Goal: Information Seeking & Learning: Learn about a topic

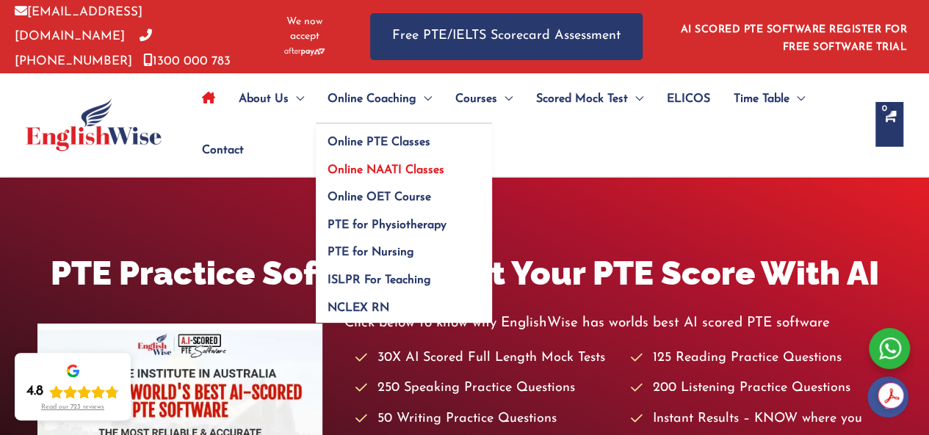
click at [389, 164] on span "Online NAATI Classes" at bounding box center [386, 170] width 117 height 12
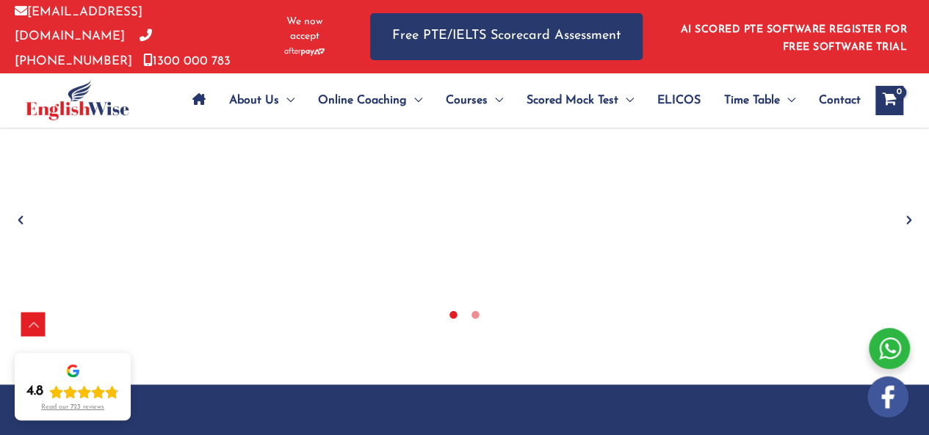
scroll to position [673, 0]
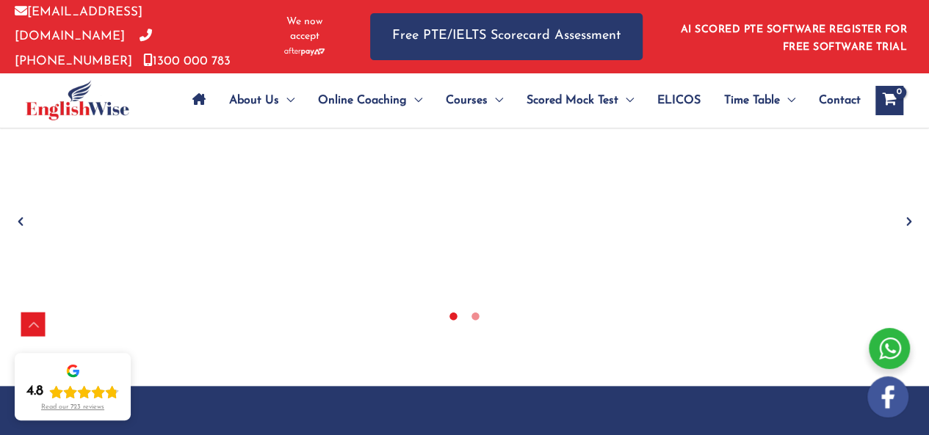
click at [905, 214] on icon "Next" at bounding box center [909, 221] width 15 height 15
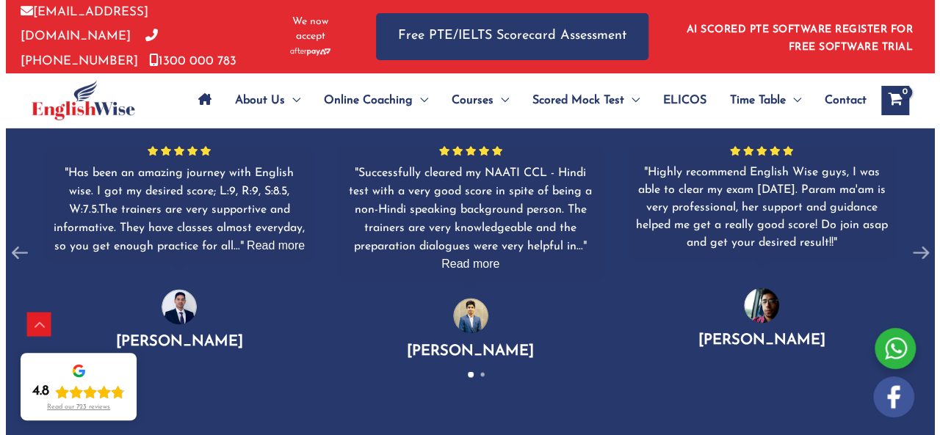
scroll to position [1043, 0]
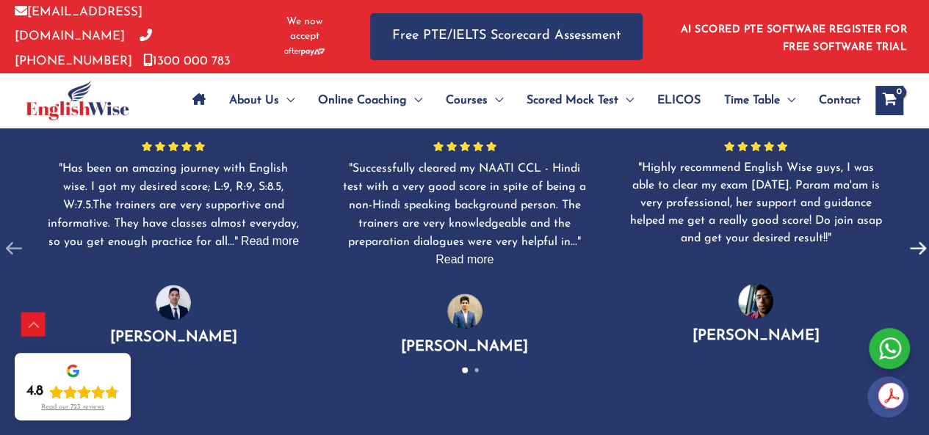
click at [909, 245] on icon at bounding box center [918, 249] width 28 height 28
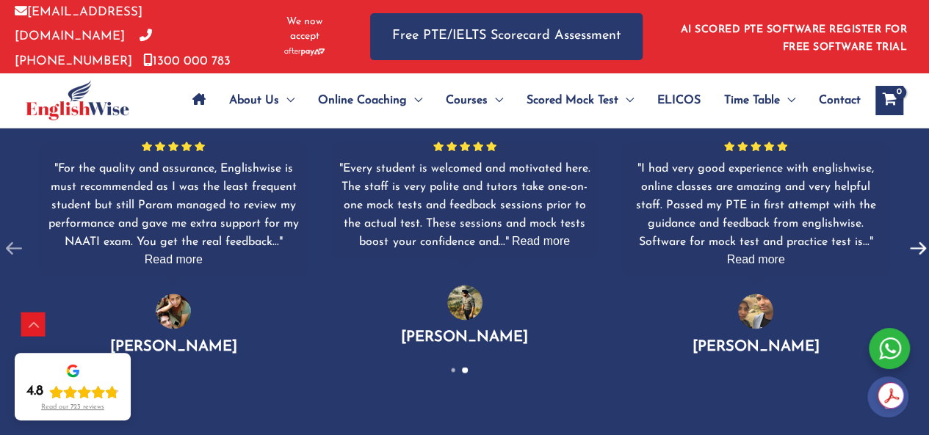
click at [909, 245] on icon at bounding box center [918, 249] width 28 height 28
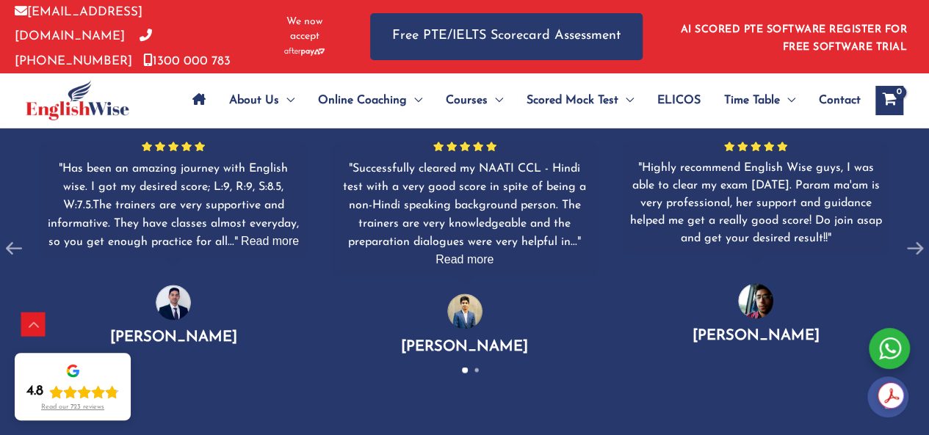
click at [83, 391] on icon "Rating: 4.8 out of 5" at bounding box center [84, 392] width 13 height 12
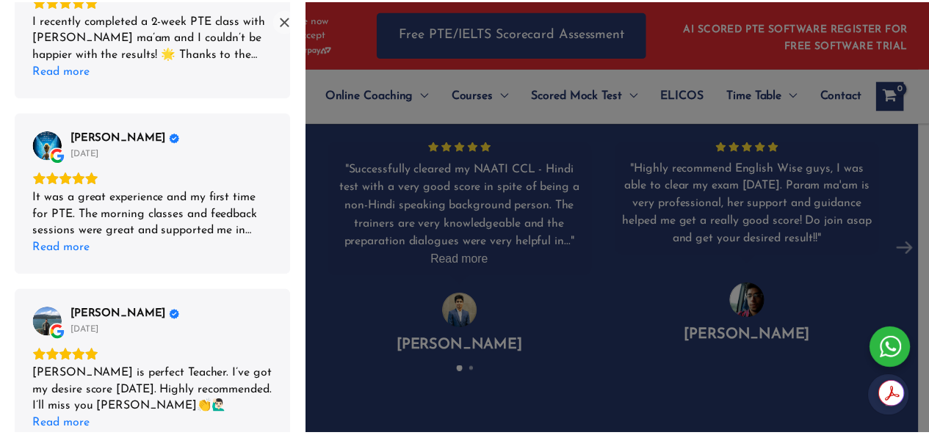
scroll to position [994, 0]
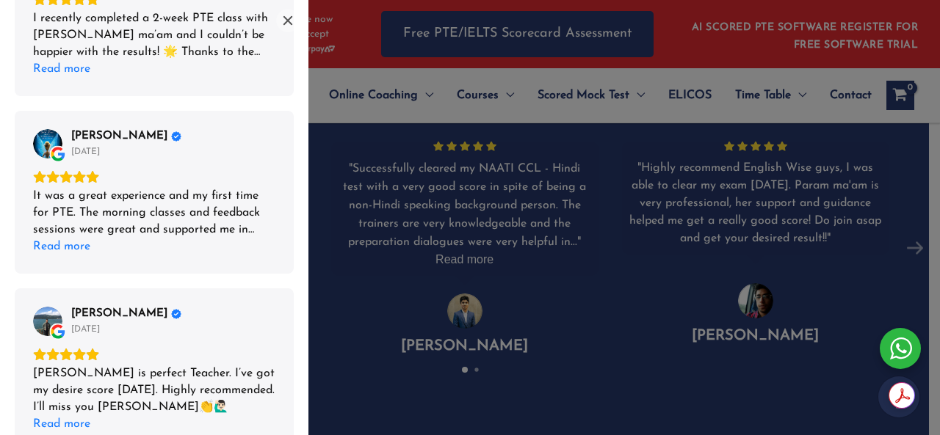
click at [362, 316] on div "List of reviews" at bounding box center [470, 217] width 940 height 435
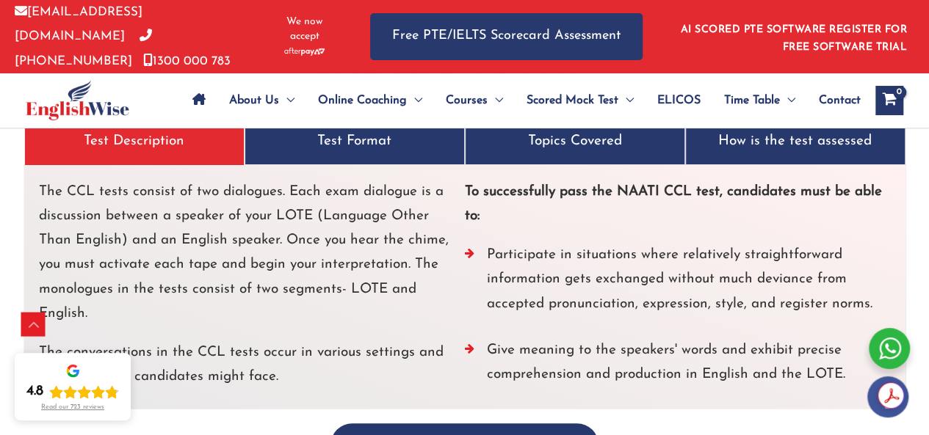
scroll to position [2864, 0]
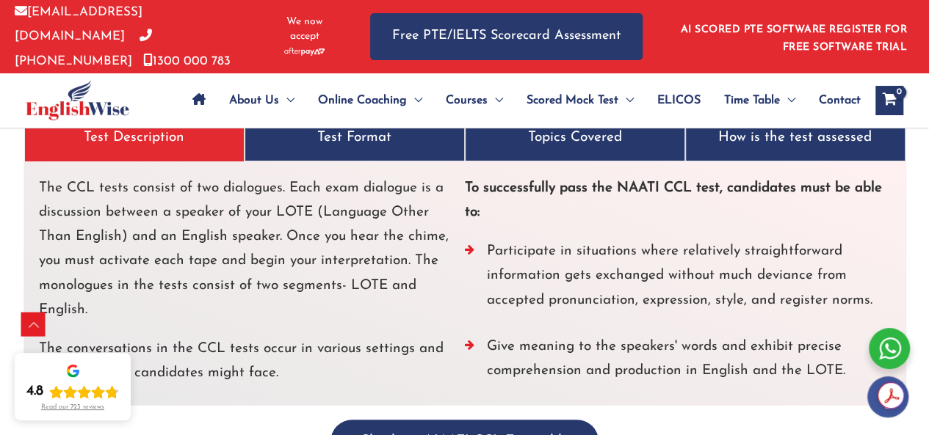
click at [358, 137] on p "Test Format" at bounding box center [354, 138] width 197 height 24
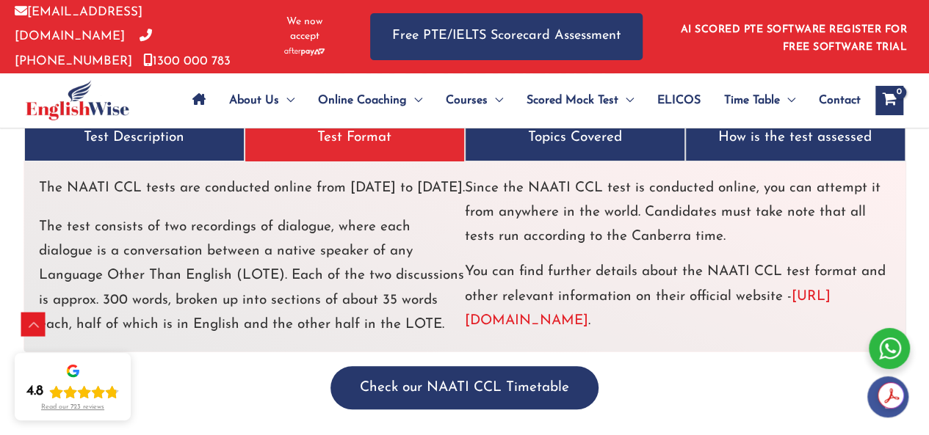
click at [528, 142] on p "Topics Covered" at bounding box center [575, 138] width 197 height 24
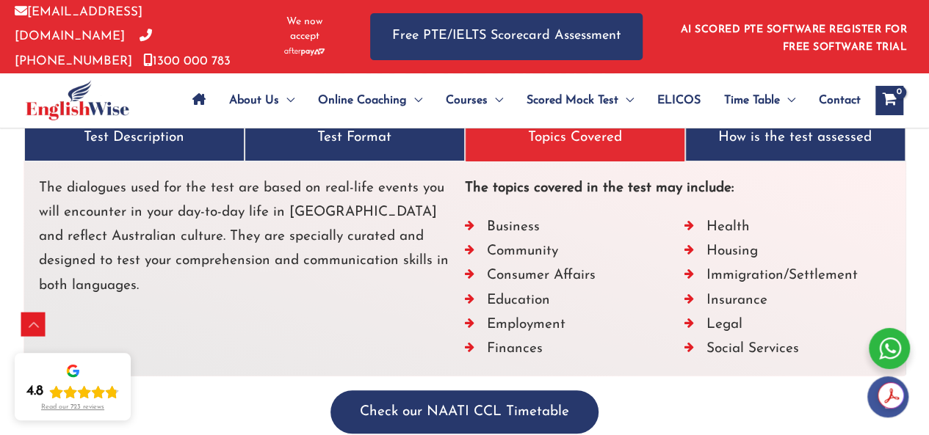
click at [709, 136] on p "How is the test assessed" at bounding box center [795, 138] width 197 height 24
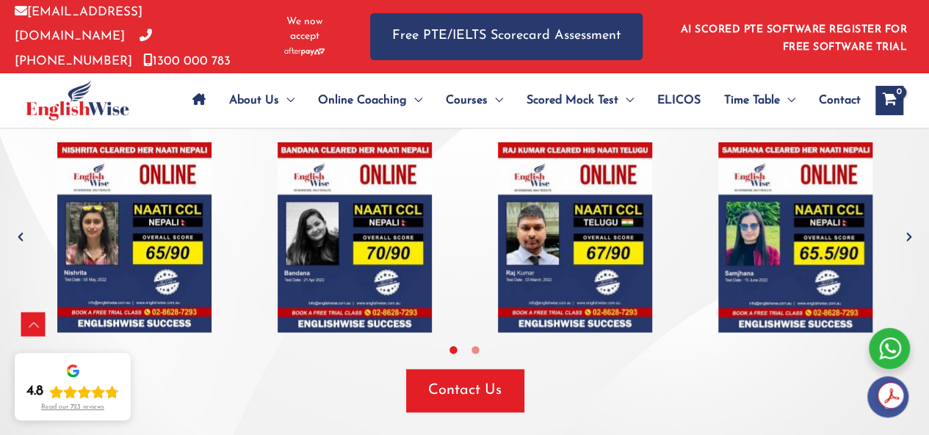
scroll to position [3363, 0]
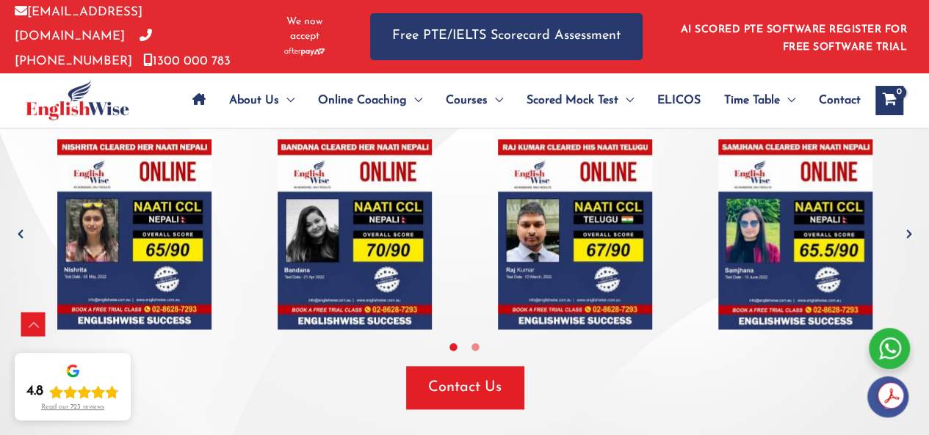
click at [908, 230] on icon "Next" at bounding box center [909, 234] width 15 height 15
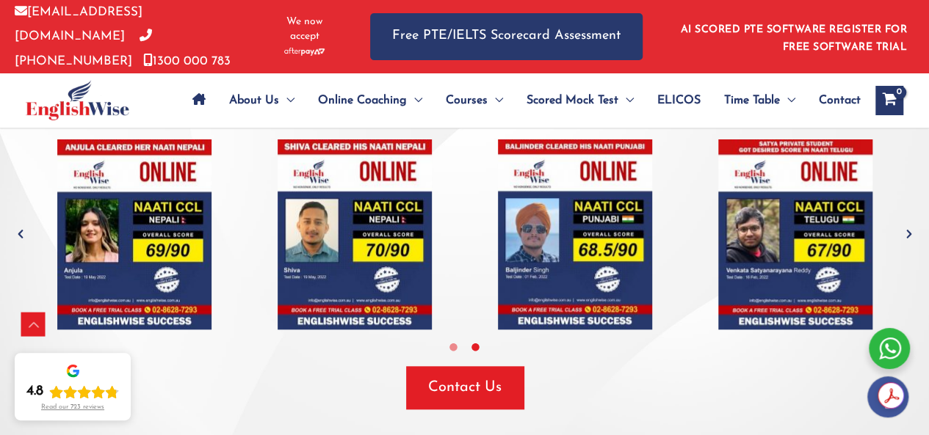
click at [908, 230] on icon "Next" at bounding box center [909, 234] width 15 height 15
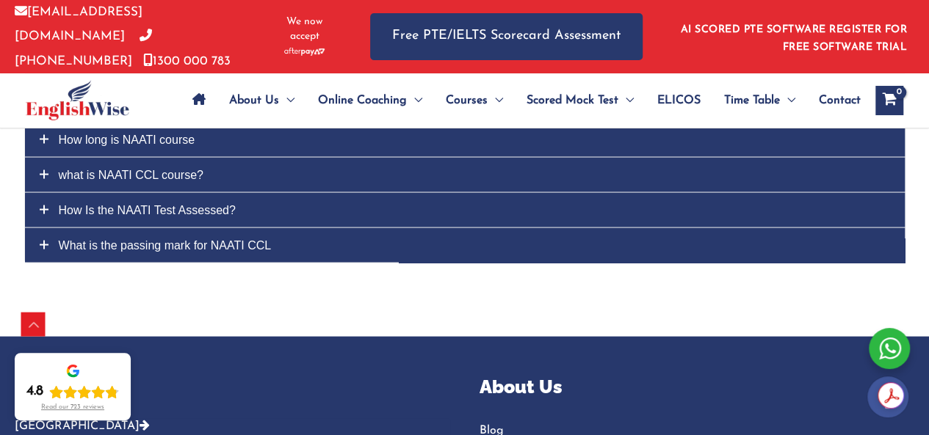
scroll to position [4165, 0]
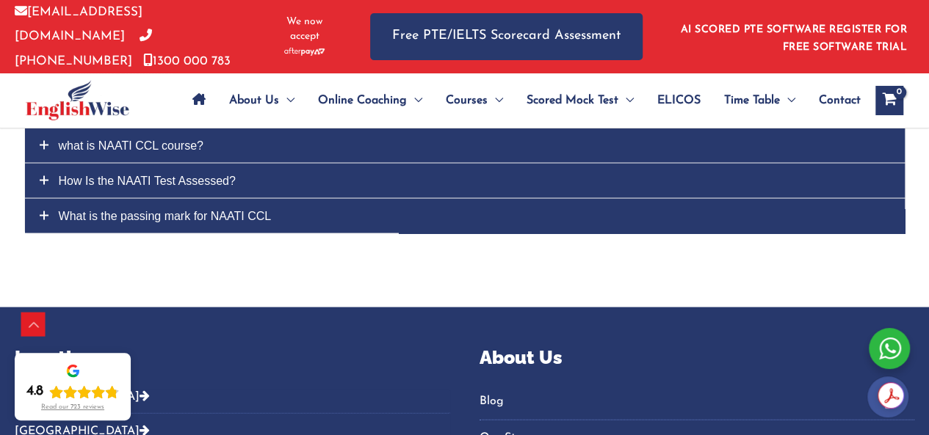
click at [169, 174] on span "How Is the NAATI Test Assessed?" at bounding box center [147, 180] width 177 height 12
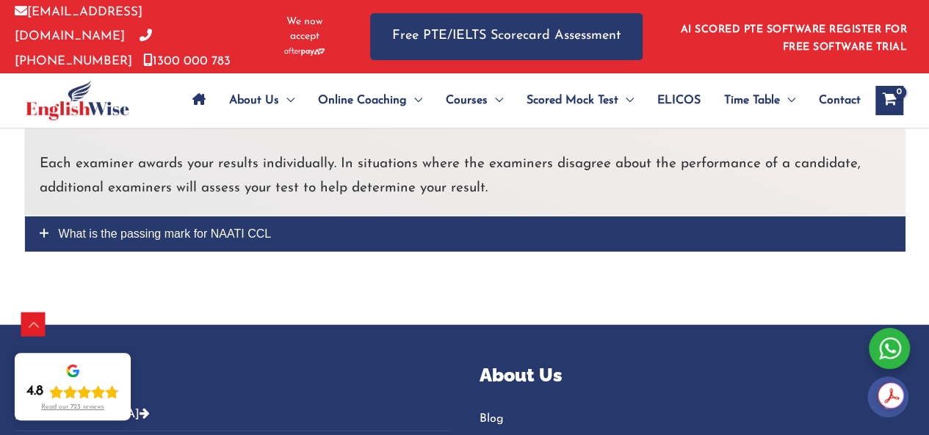
scroll to position [4449, 0]
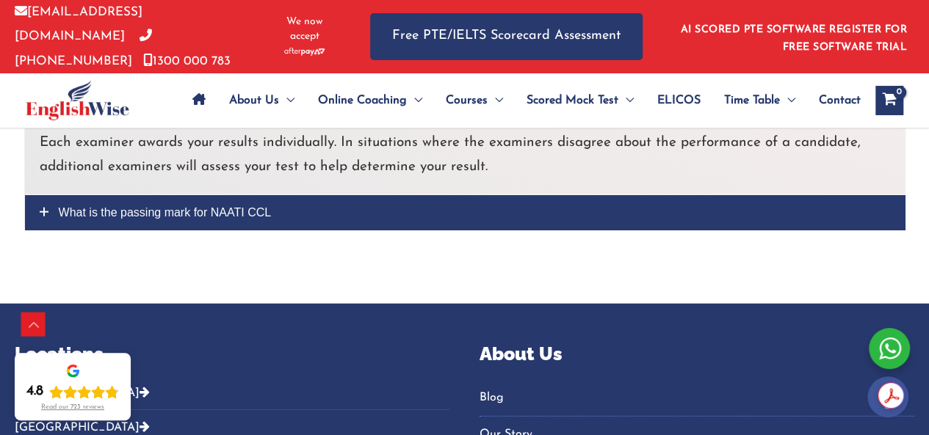
click at [404, 202] on link "What is the passing mark for NAATI CCL" at bounding box center [465, 212] width 880 height 35
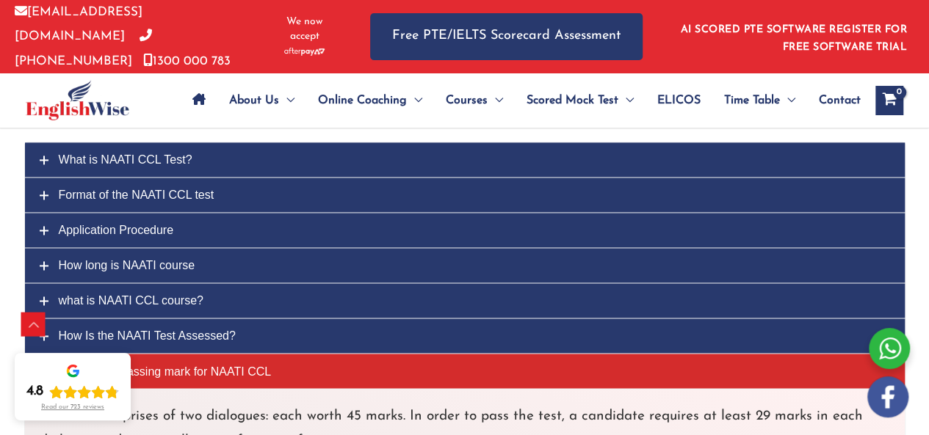
scroll to position [3816, 0]
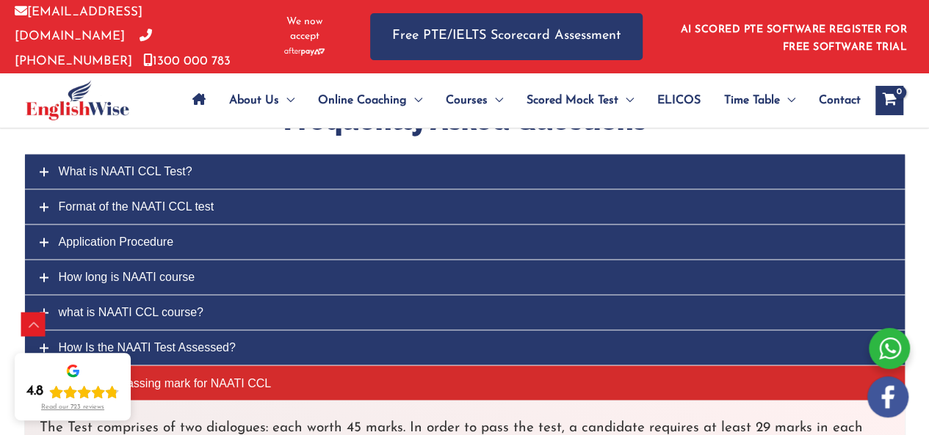
click at [156, 200] on span "Format of the NAATI CCL test" at bounding box center [137, 206] width 156 height 12
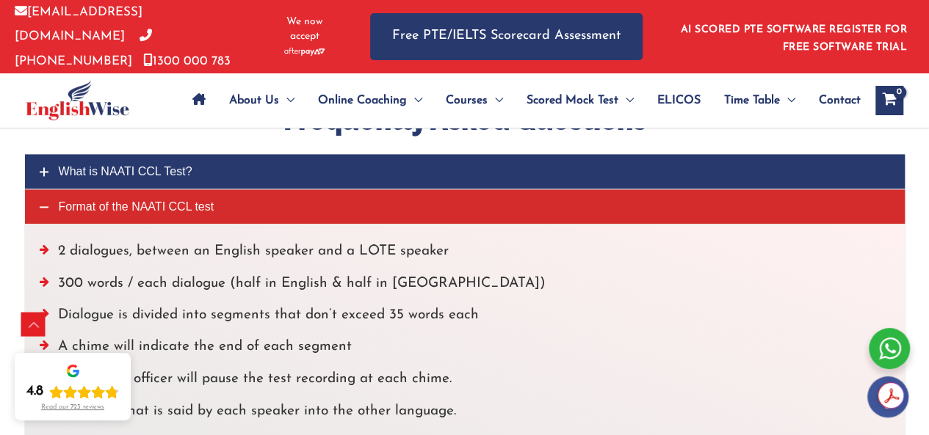
click at [847, 95] on span "Contact" at bounding box center [840, 100] width 42 height 51
